Goal: Transaction & Acquisition: Purchase product/service

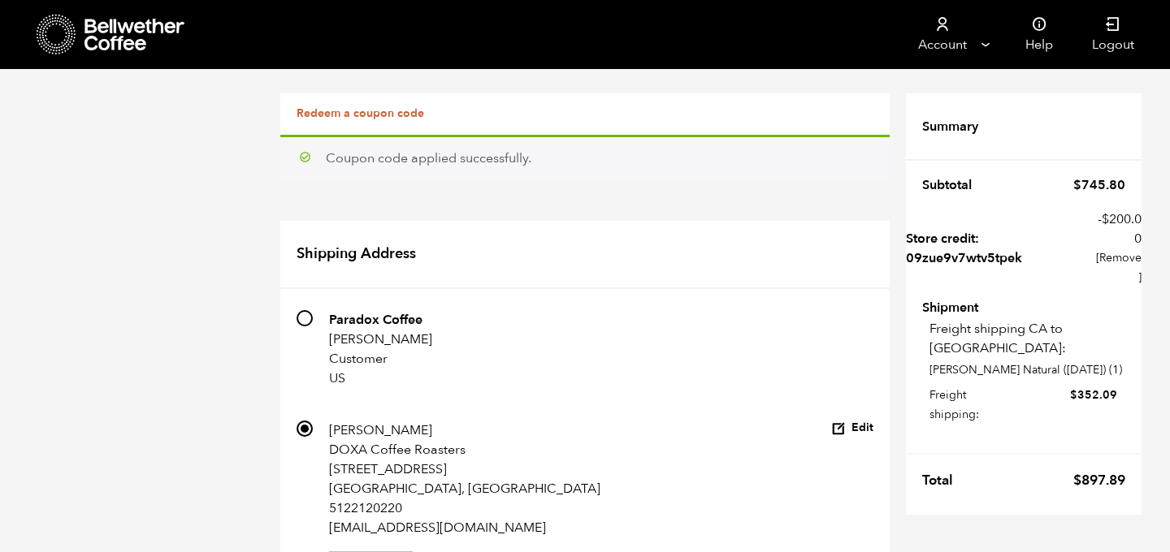
scroll to position [872, 0]
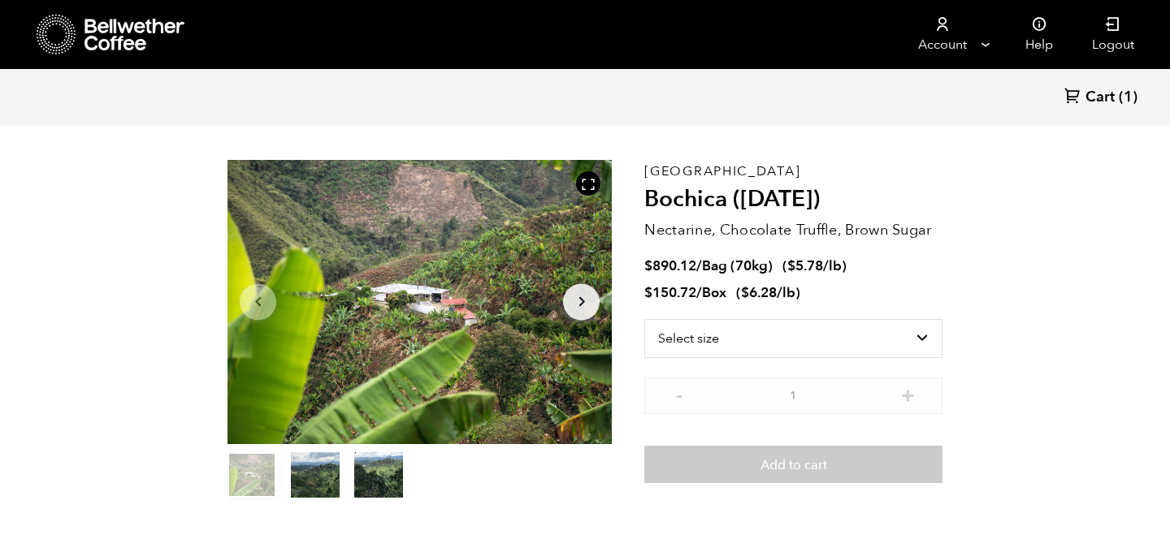
scroll to position [43, 0]
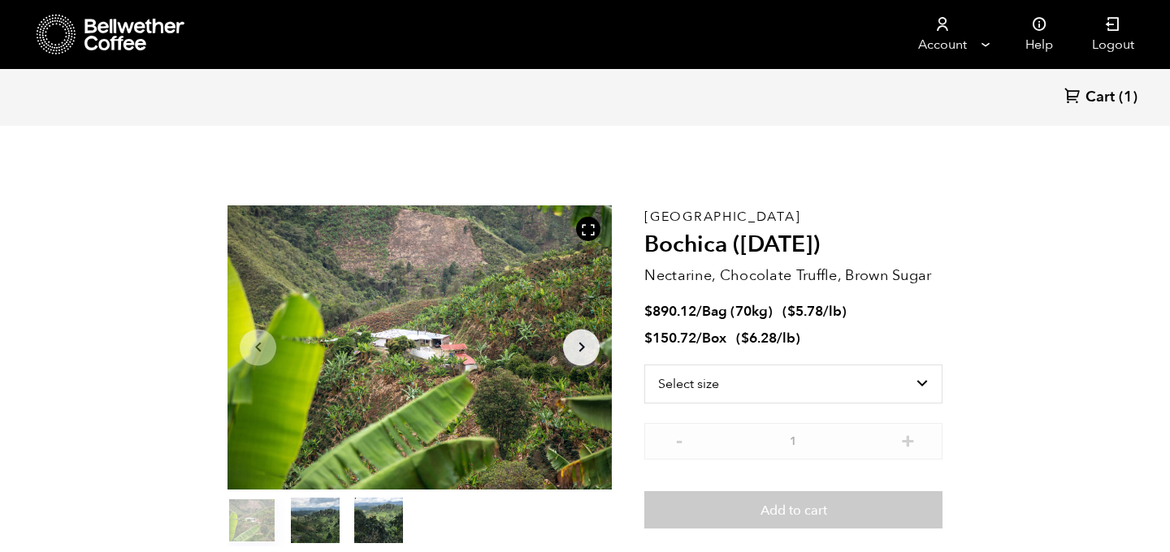
click at [128, 45] on icon at bounding box center [135, 35] width 102 height 32
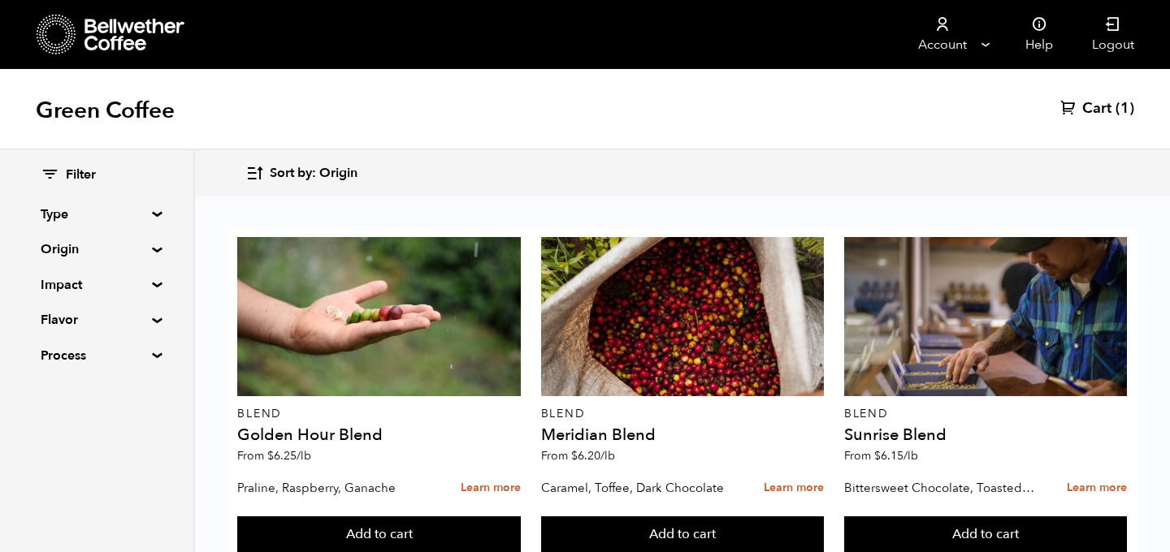
scroll to position [1404, 0]
